Goal: Check status: Check status

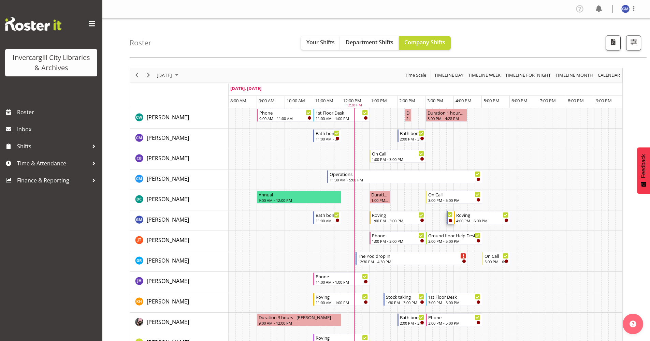
click at [448, 220] on div "Timeline Day of October 2, 2025" at bounding box center [449, 220] width 3 height 3
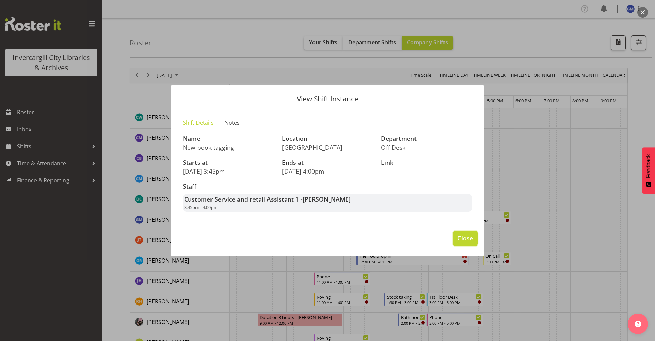
click at [464, 234] on span "Close" at bounding box center [465, 238] width 16 height 9
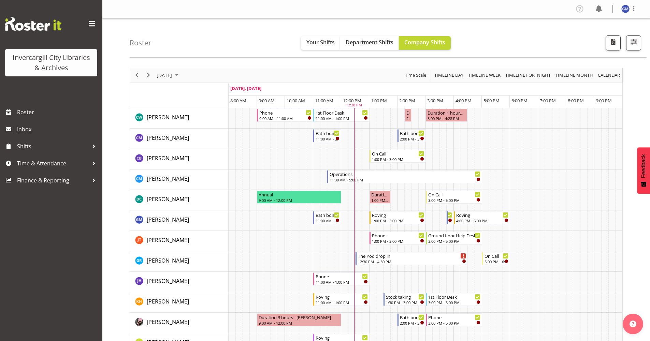
click at [143, 78] on div "next period" at bounding box center [149, 75] width 12 height 14
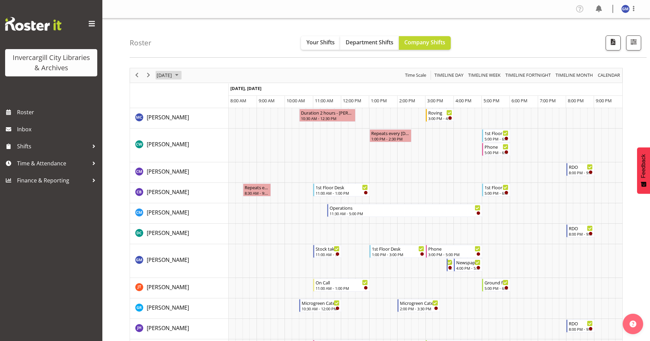
click at [173, 75] on span "[DATE]" at bounding box center [164, 75] width 17 height 9
click at [197, 114] on span "1" at bounding box center [196, 116] width 10 height 10
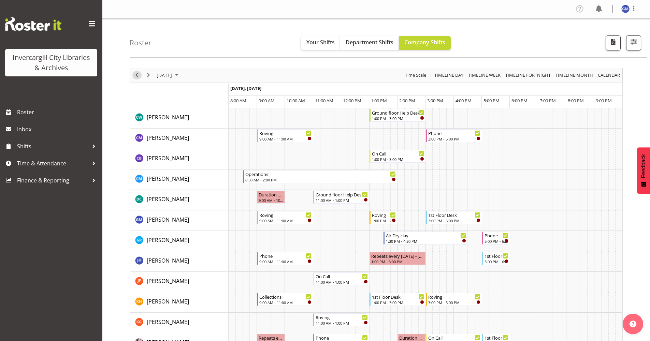
click at [134, 75] on span "Previous" at bounding box center [137, 75] width 8 height 9
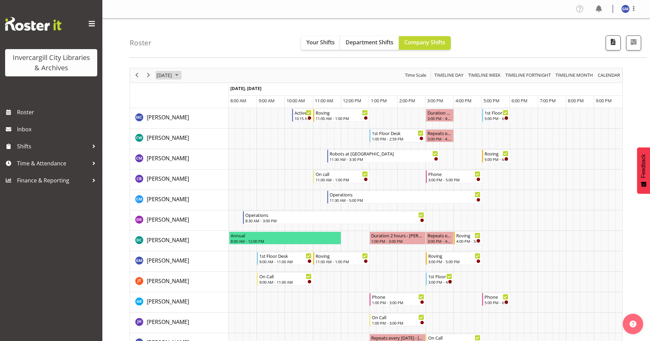
click at [164, 77] on span "[DATE]" at bounding box center [164, 75] width 17 height 9
click at [228, 179] on button "[DATE]" at bounding box center [222, 177] width 23 height 10
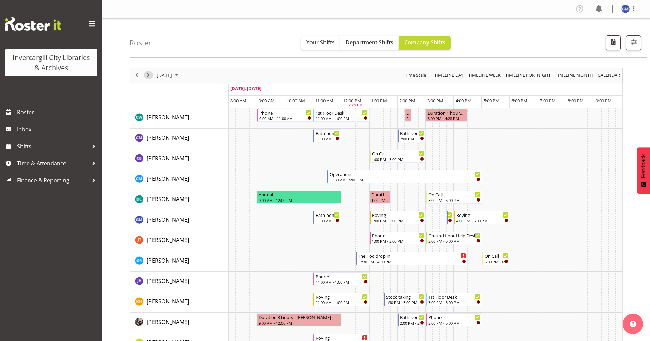
click at [144, 77] on span "Next" at bounding box center [148, 75] width 8 height 9
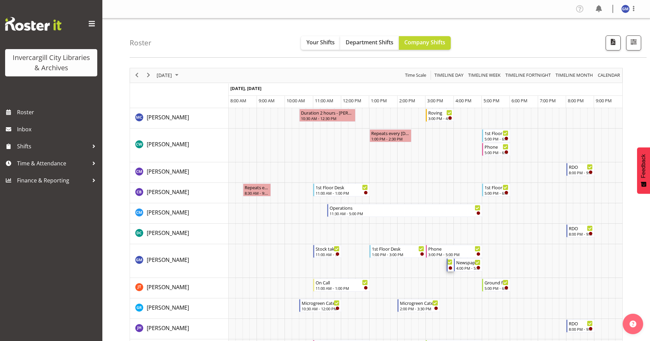
click at [451, 268] on div "Timeline Day of October 3, 2025" at bounding box center [449, 267] width 3 height 3
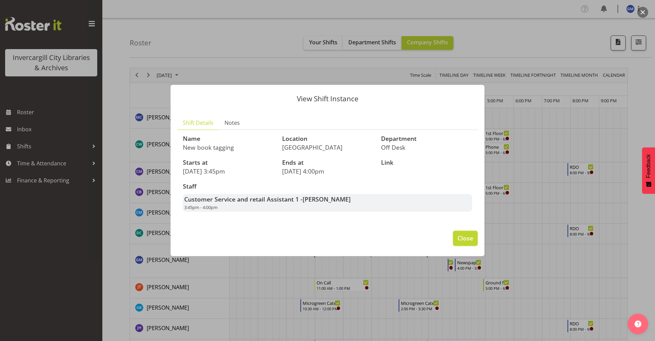
click at [466, 240] on span "Close" at bounding box center [465, 238] width 16 height 9
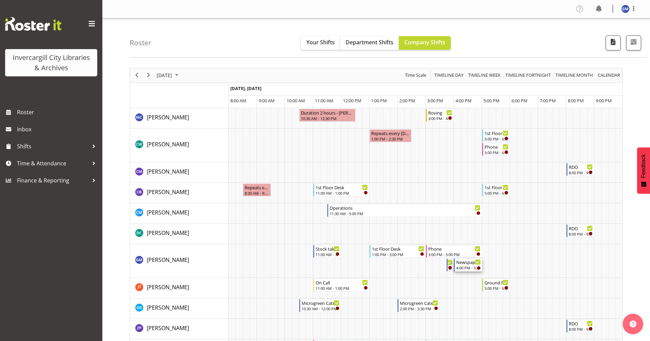
click at [459, 269] on div "4:00 PM - 5:00 PM" at bounding box center [468, 267] width 24 height 5
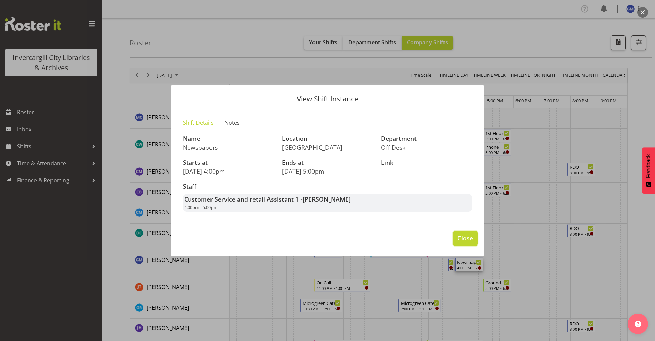
click at [461, 242] on span "Close" at bounding box center [465, 238] width 16 height 9
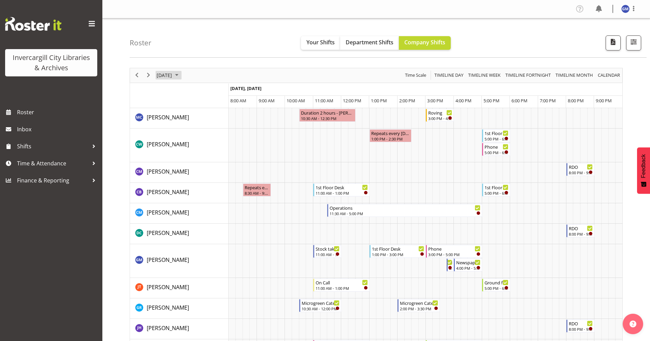
click at [168, 74] on span "[DATE]" at bounding box center [164, 75] width 17 height 9
click at [206, 118] on span "2" at bounding box center [207, 116] width 10 height 10
